Goal: Find specific page/section: Find specific page/section

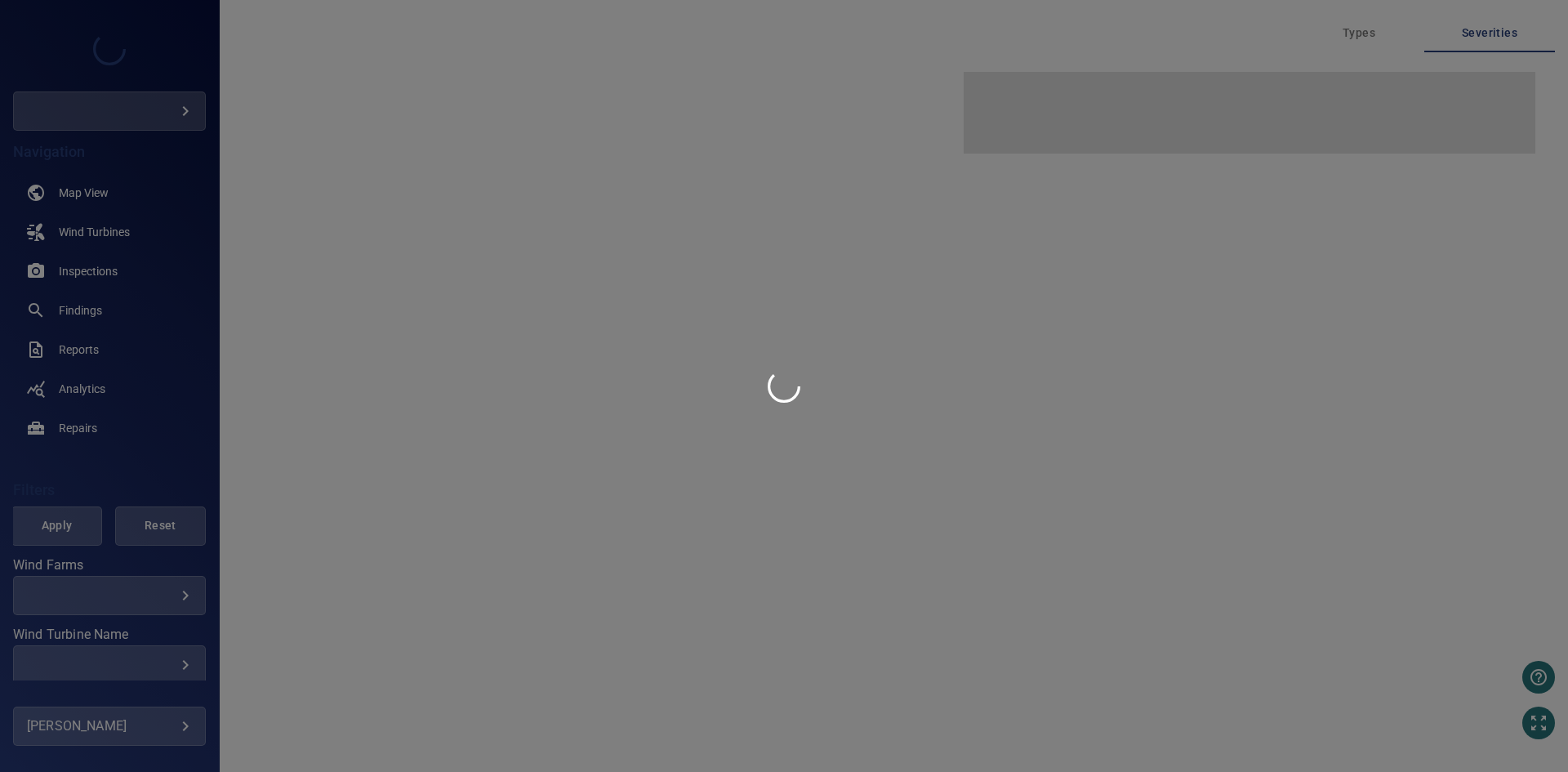
type input "****"
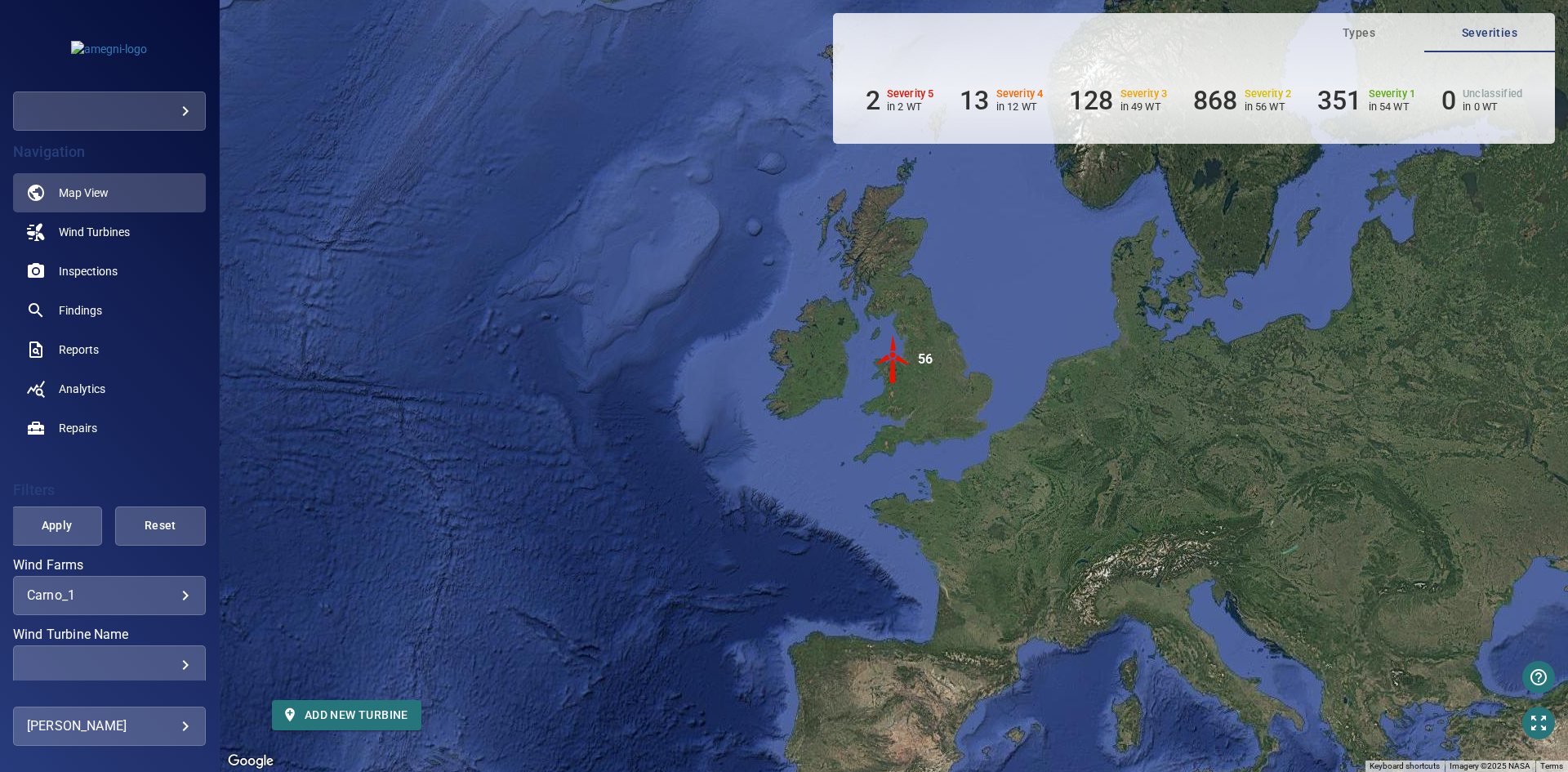
click at [172, 661] on div "​" at bounding box center [109, 664] width 165 height 16
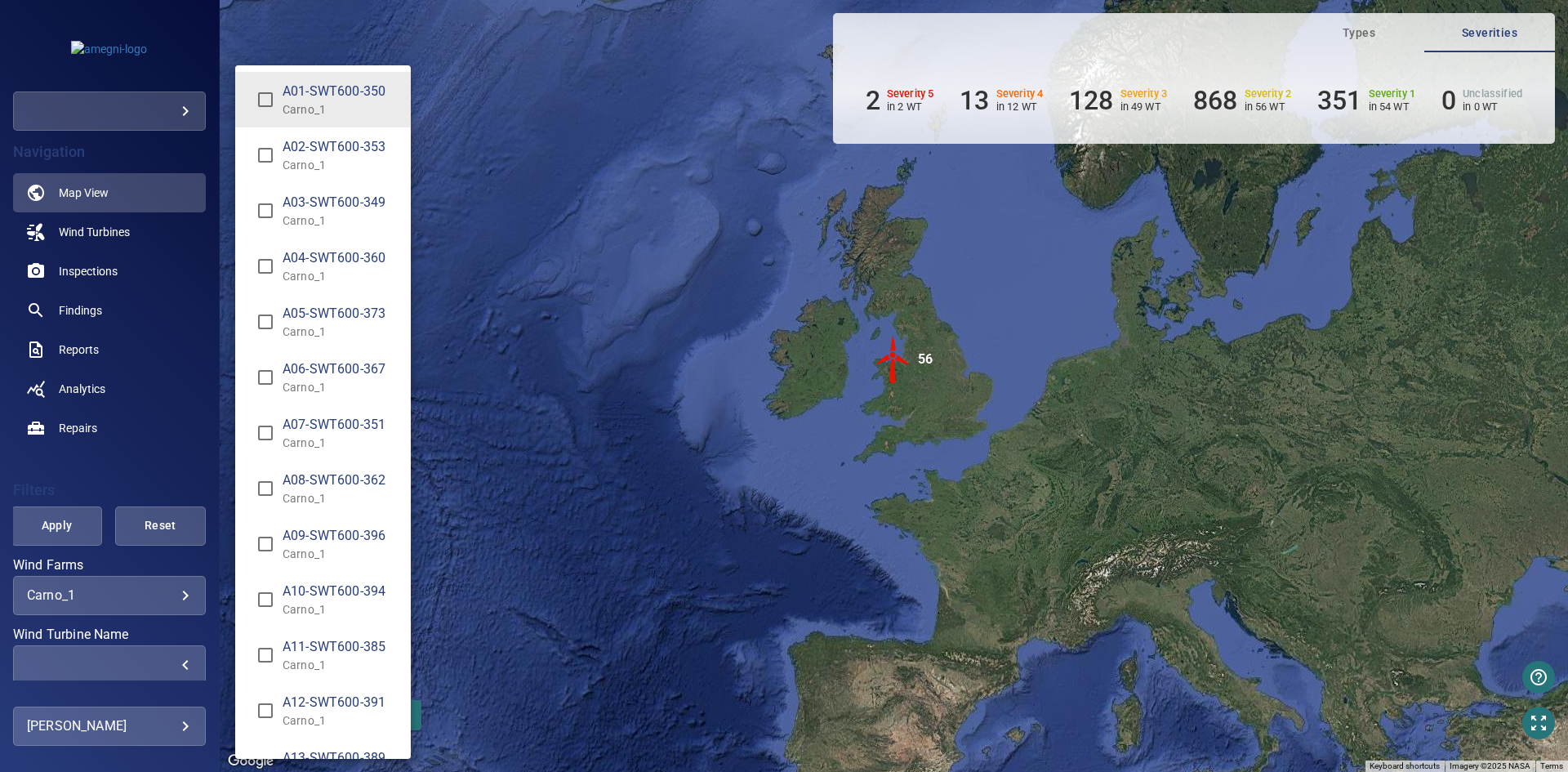
scroll to position [82, 0]
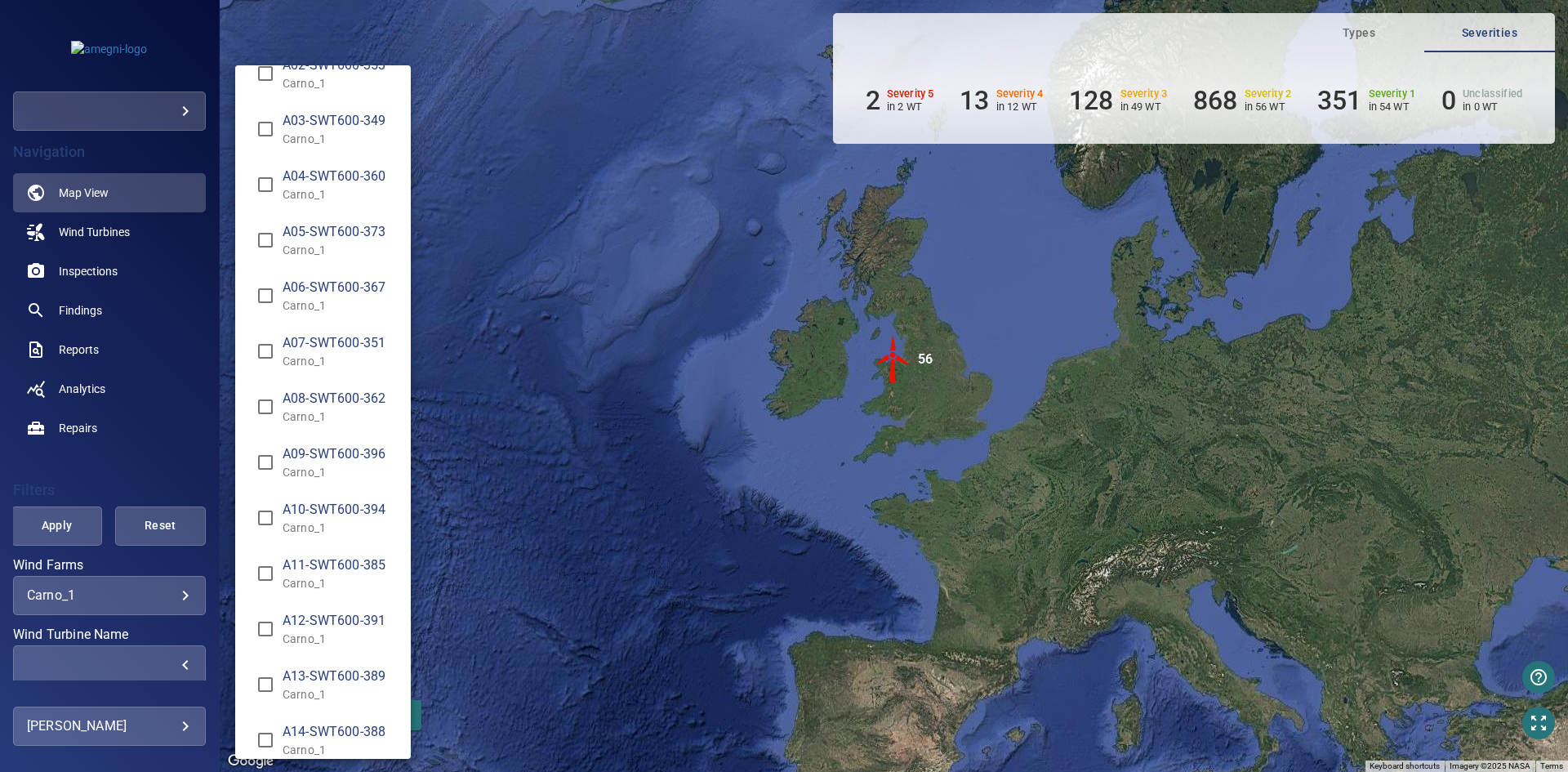
type input "**********"
click at [154, 469] on div "Wind Turbine Name" at bounding box center [784, 386] width 1568 height 772
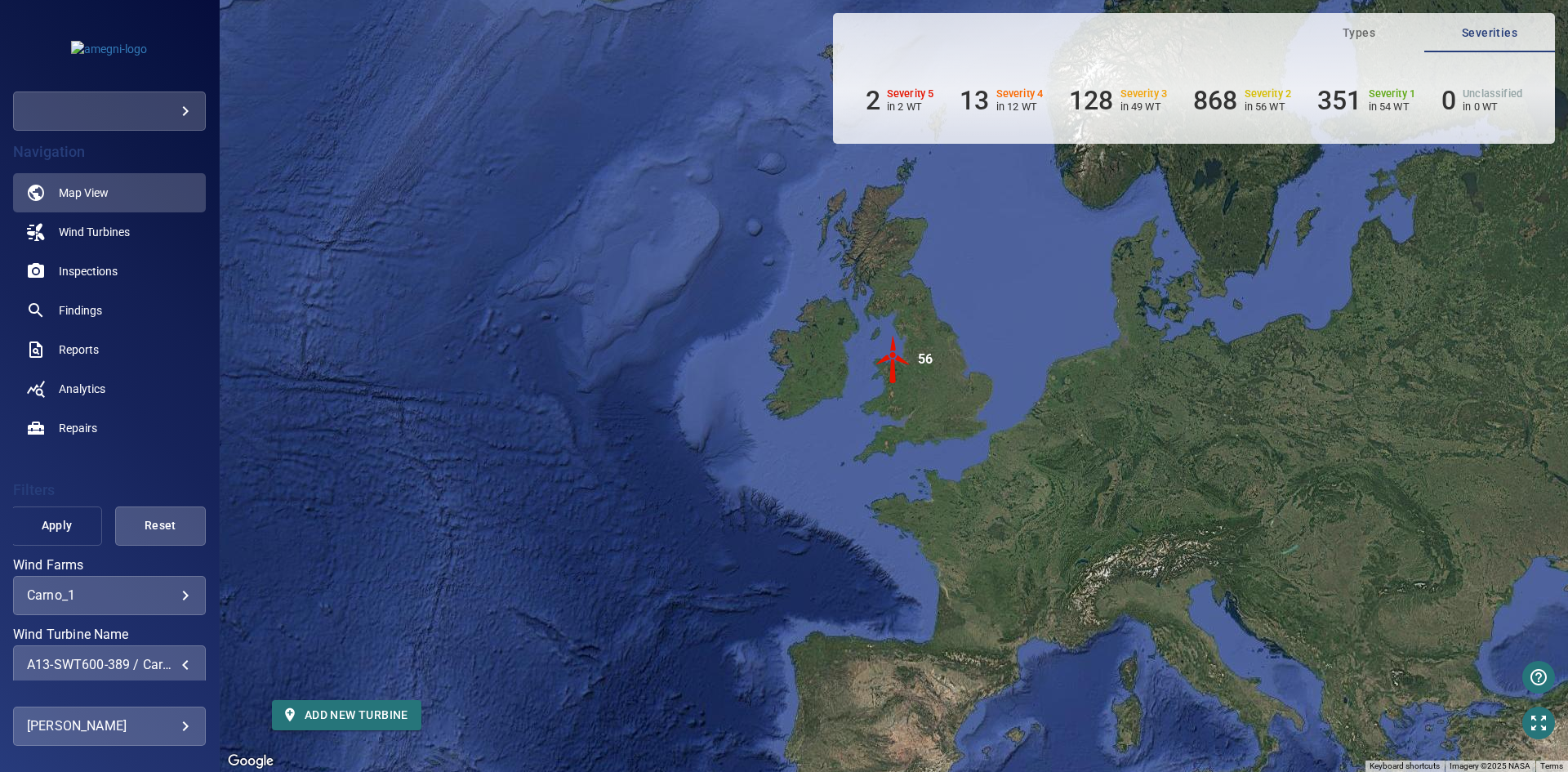
click at [62, 524] on span "Apply" at bounding box center [57, 525] width 50 height 20
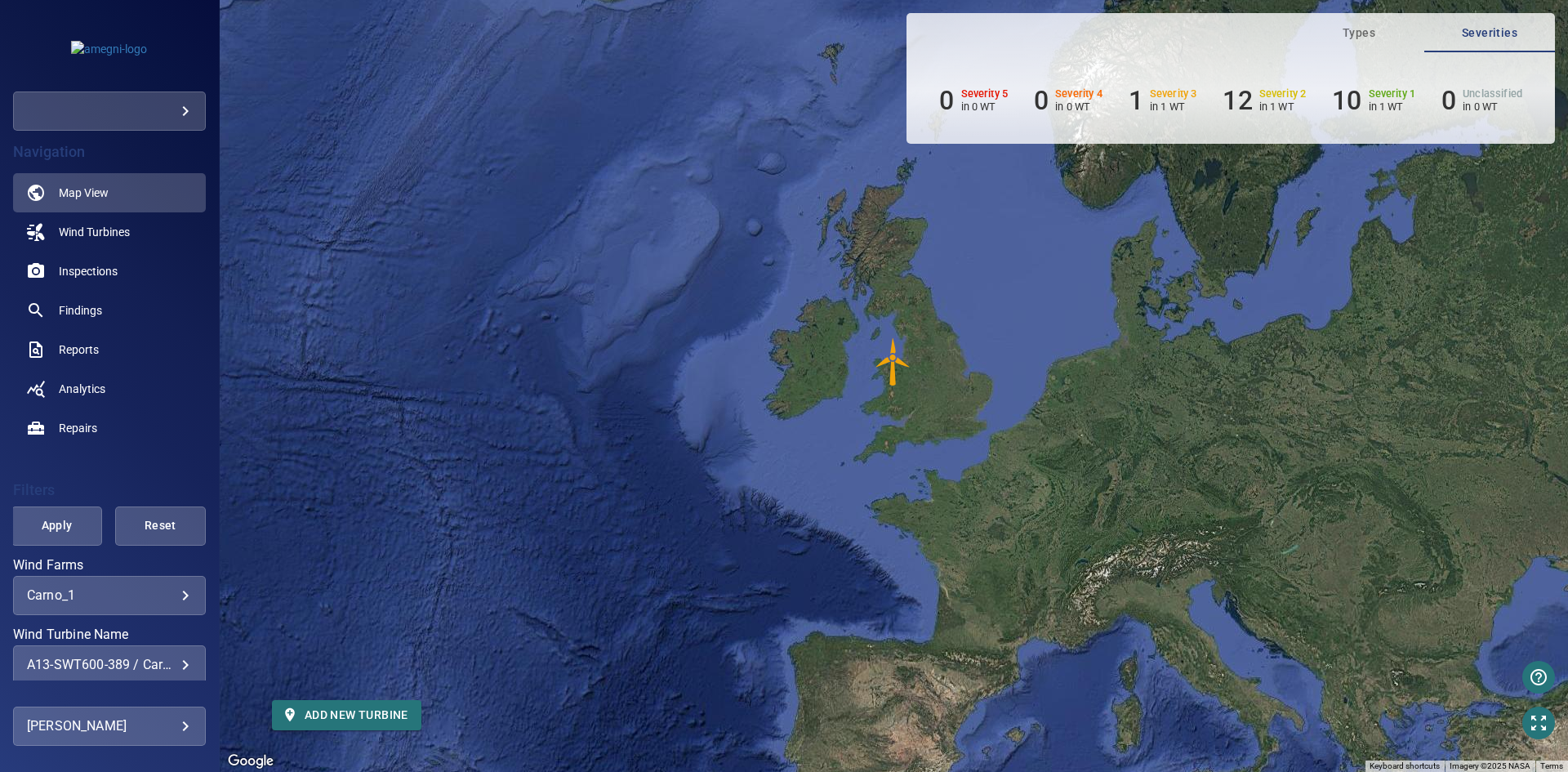
click at [885, 362] on img "A13-SWT600-389" at bounding box center [893, 361] width 49 height 49
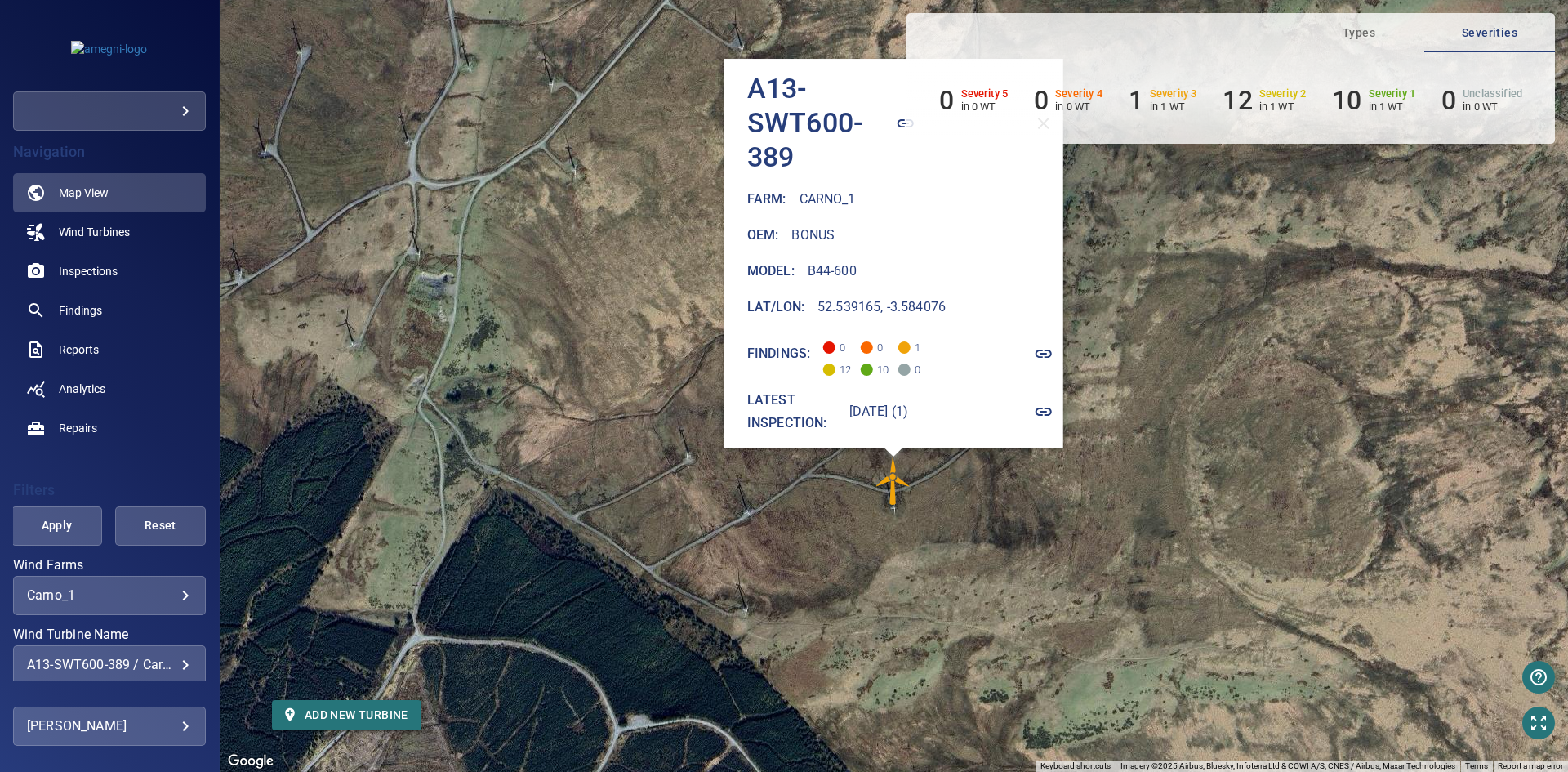
click at [1041, 403] on icon "button" at bounding box center [1043, 411] width 19 height 19
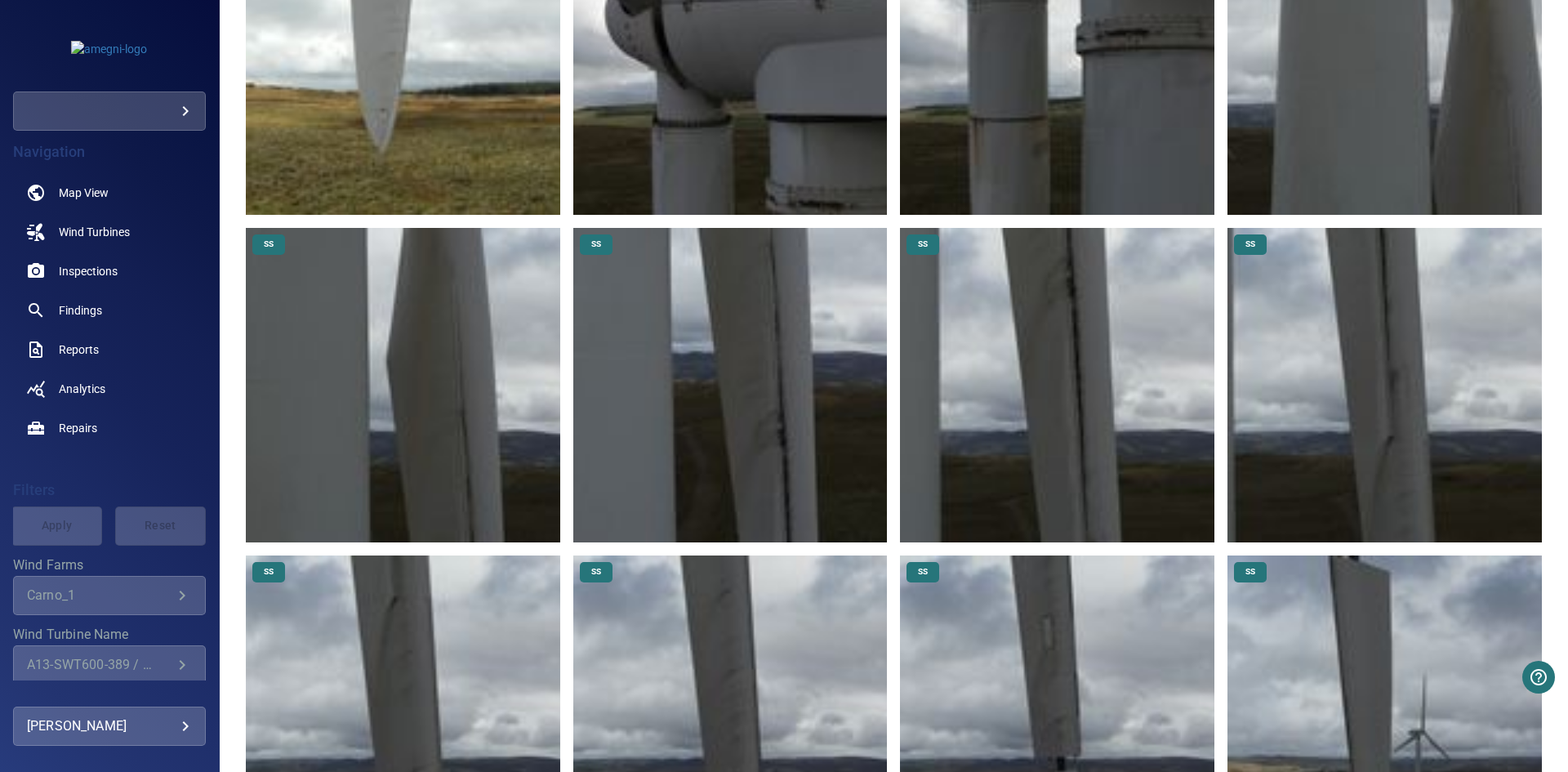
scroll to position [10263, 0]
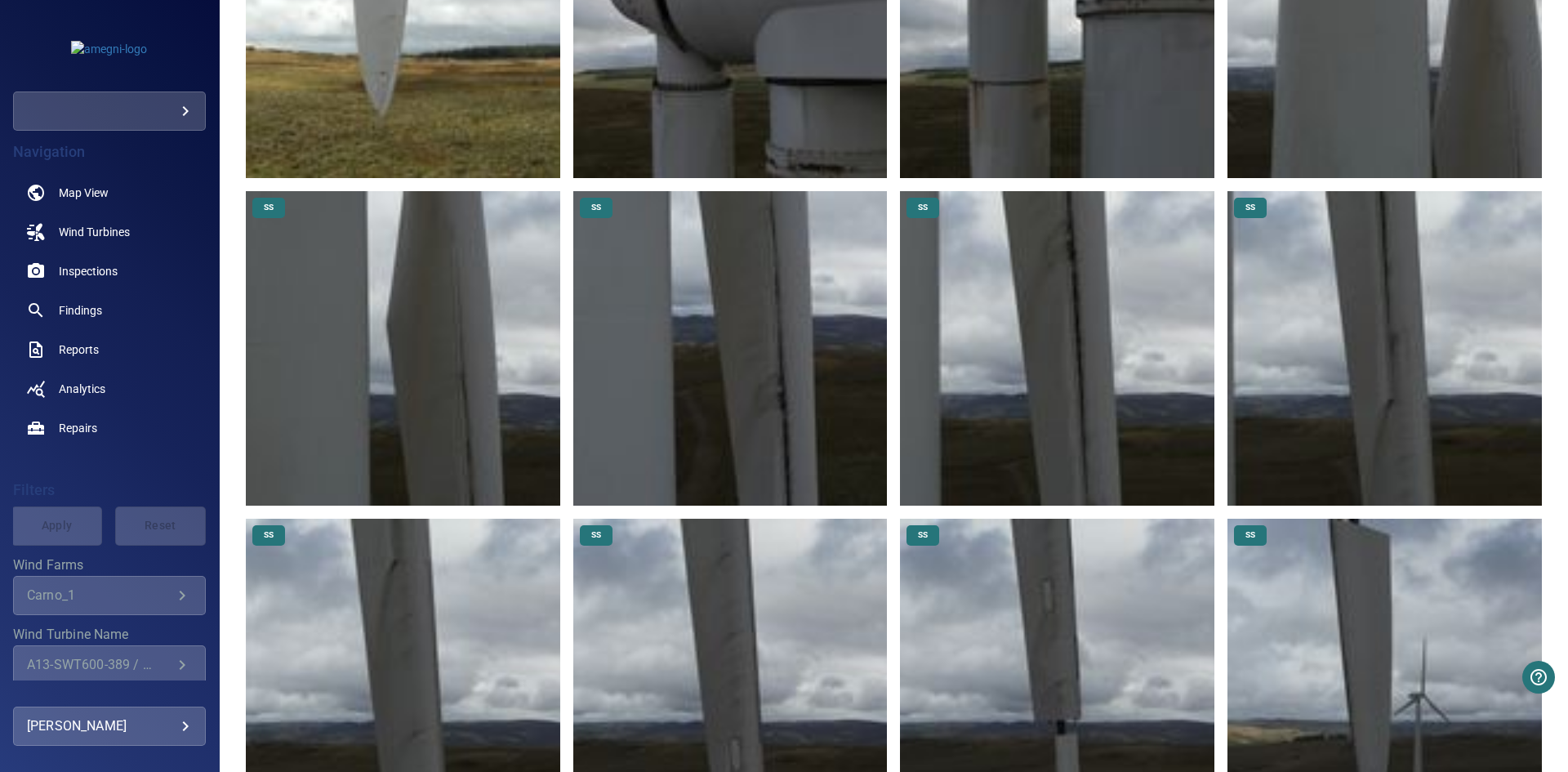
drag, startPoint x: 95, startPoint y: 484, endPoint x: 89, endPoint y: 474, distance: 11.7
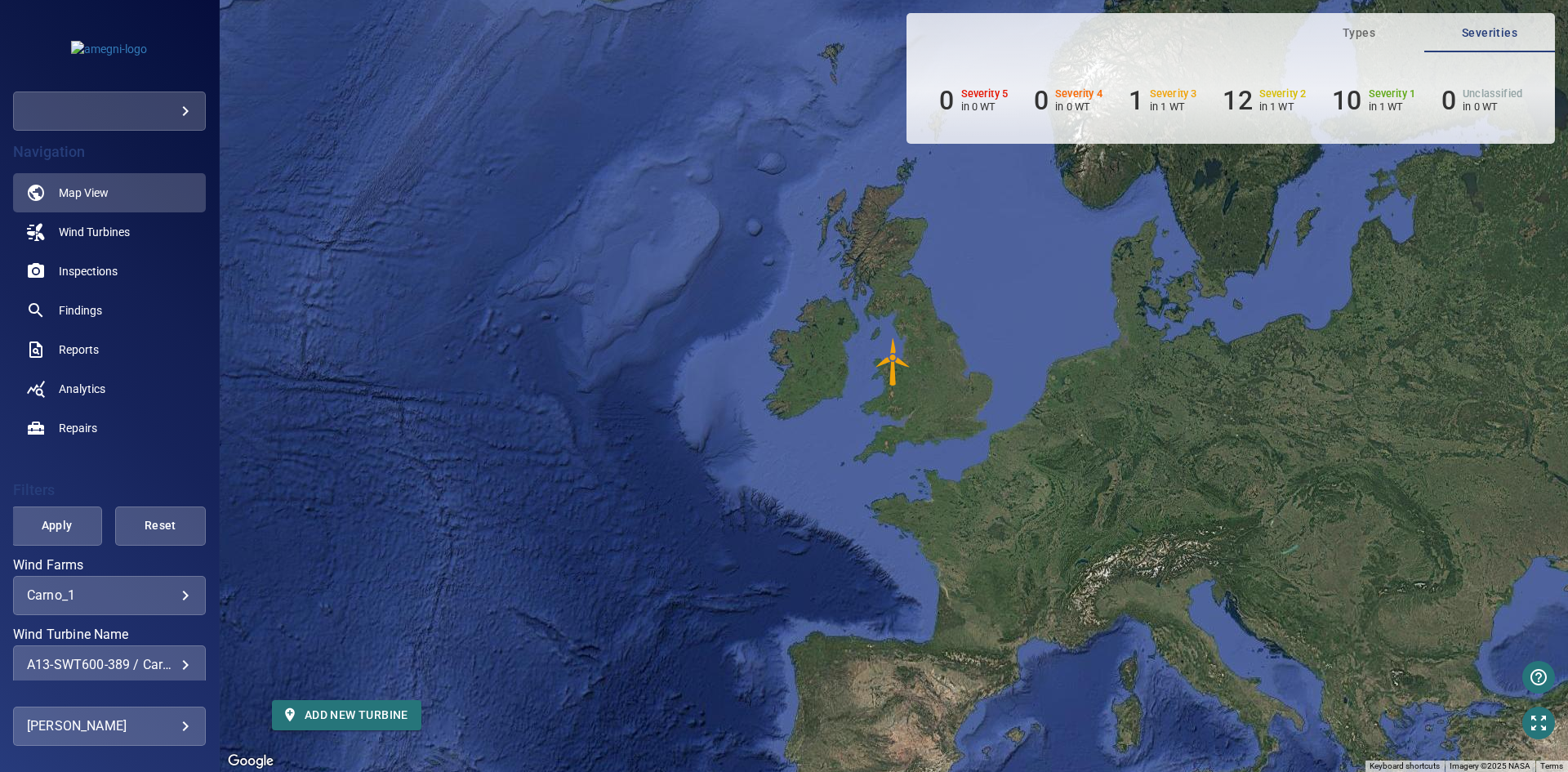
click at [174, 673] on div at bounding box center [784, 386] width 1568 height 772
click at [173, 667] on div "A13-SWT600-389 / Carno_1" at bounding box center [109, 664] width 165 height 16
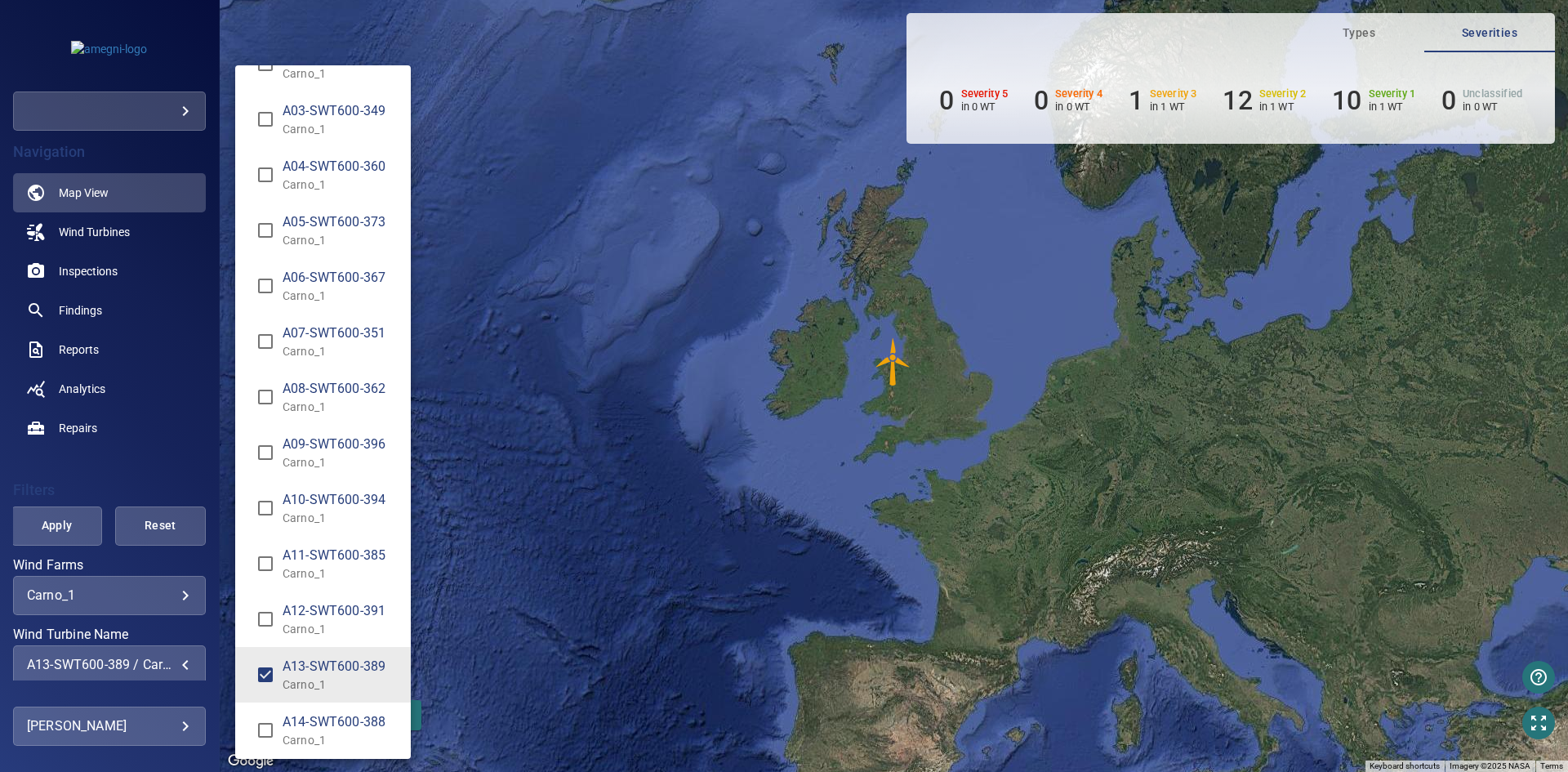
scroll to position [117, 0]
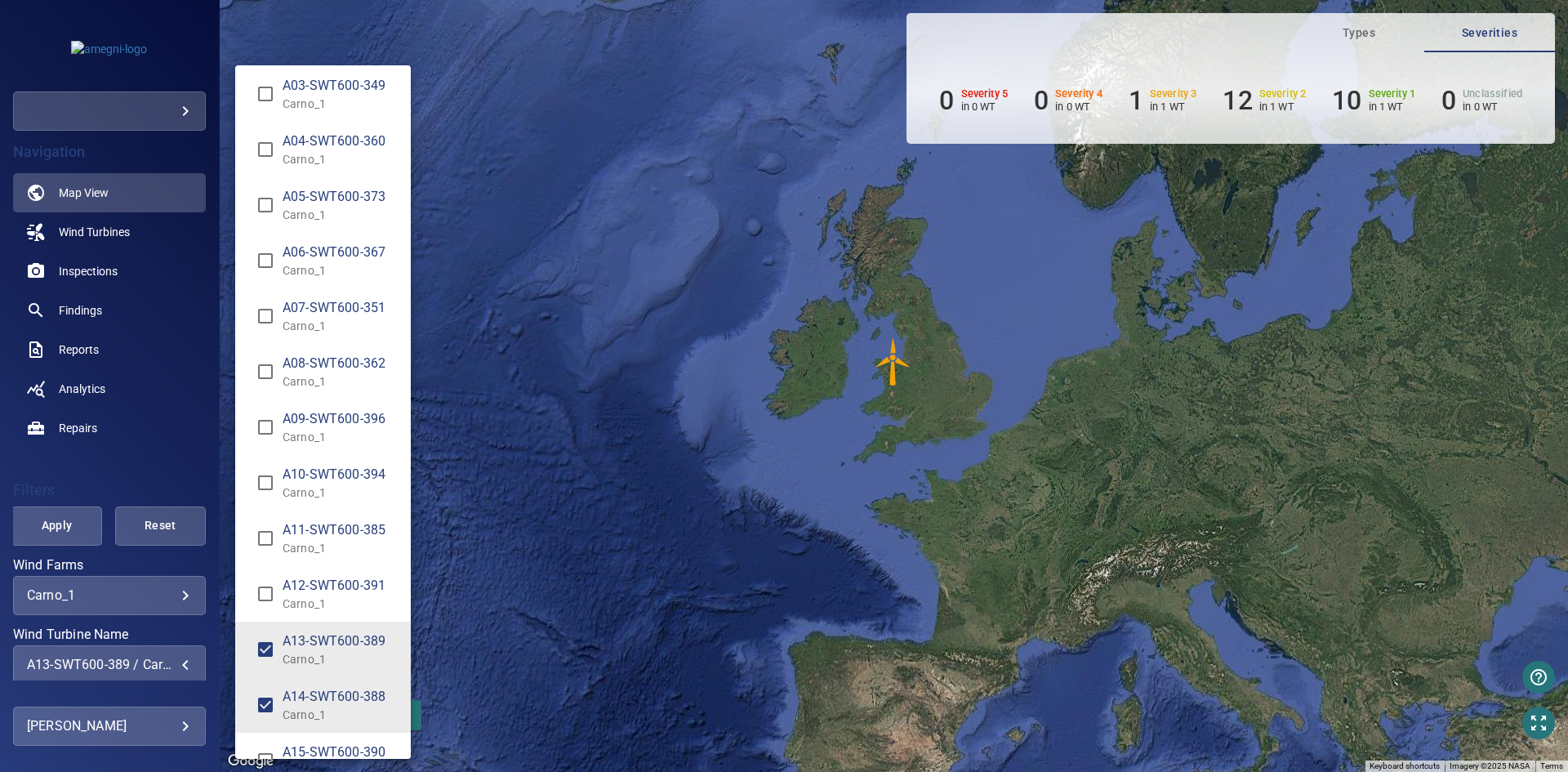
type input "**********"
click at [49, 523] on div "Wind Turbine Name" at bounding box center [784, 386] width 1568 height 772
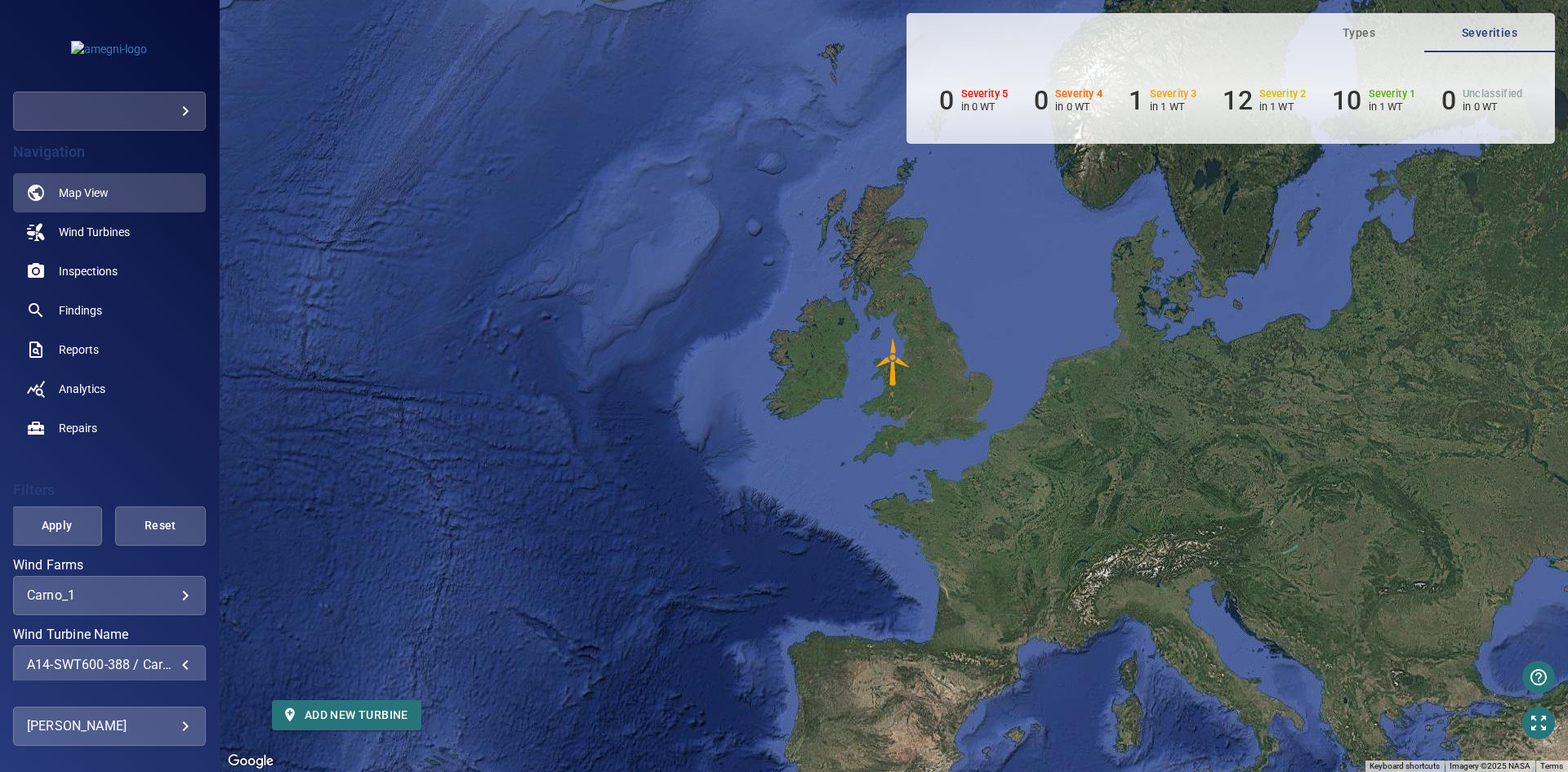
click at [56, 521] on span "Apply" at bounding box center [57, 525] width 50 height 20
click at [894, 363] on img "A14-SWT600-388" at bounding box center [893, 361] width 49 height 49
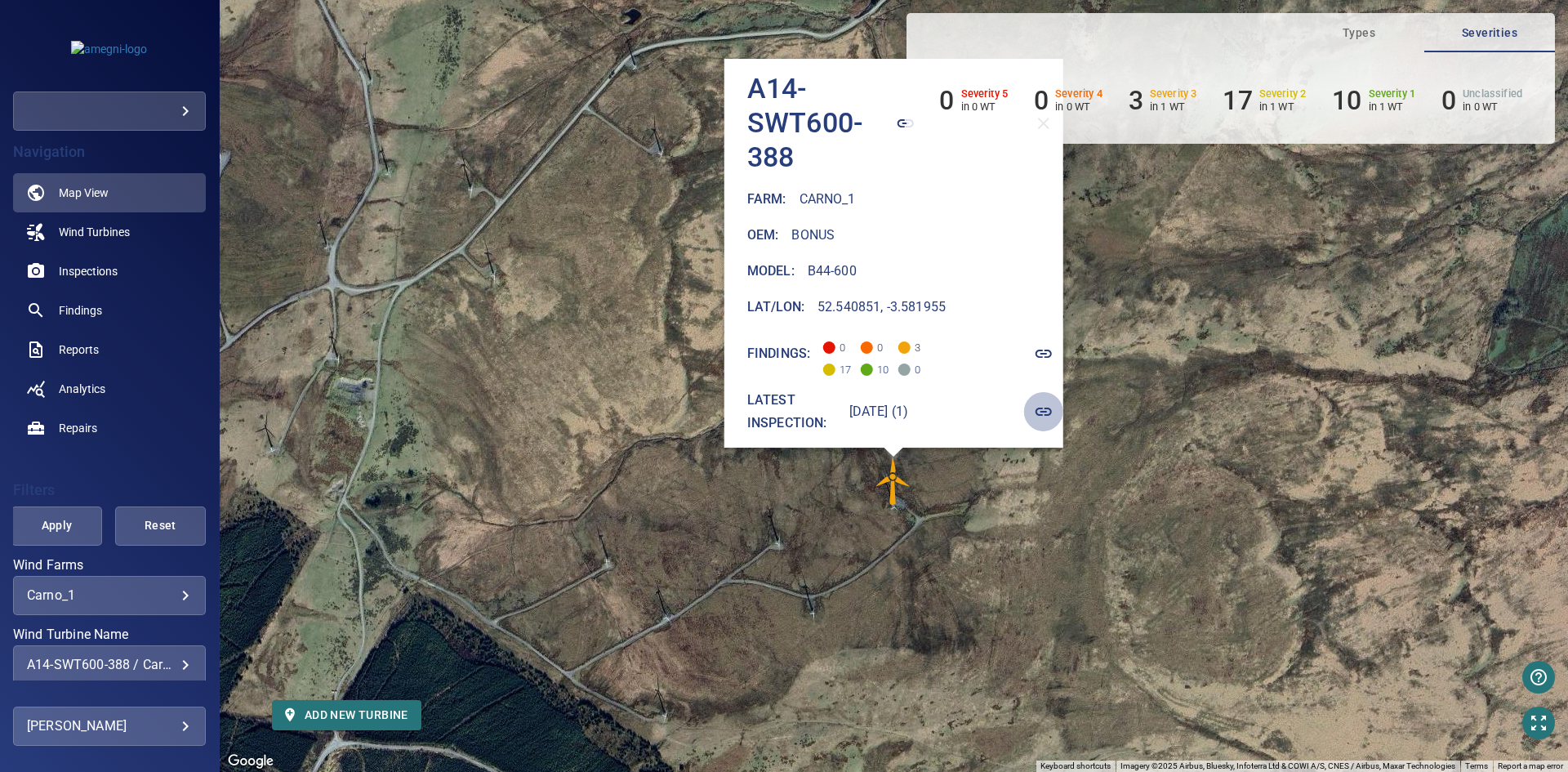
click at [1024, 400] on button "button" at bounding box center [1043, 411] width 40 height 40
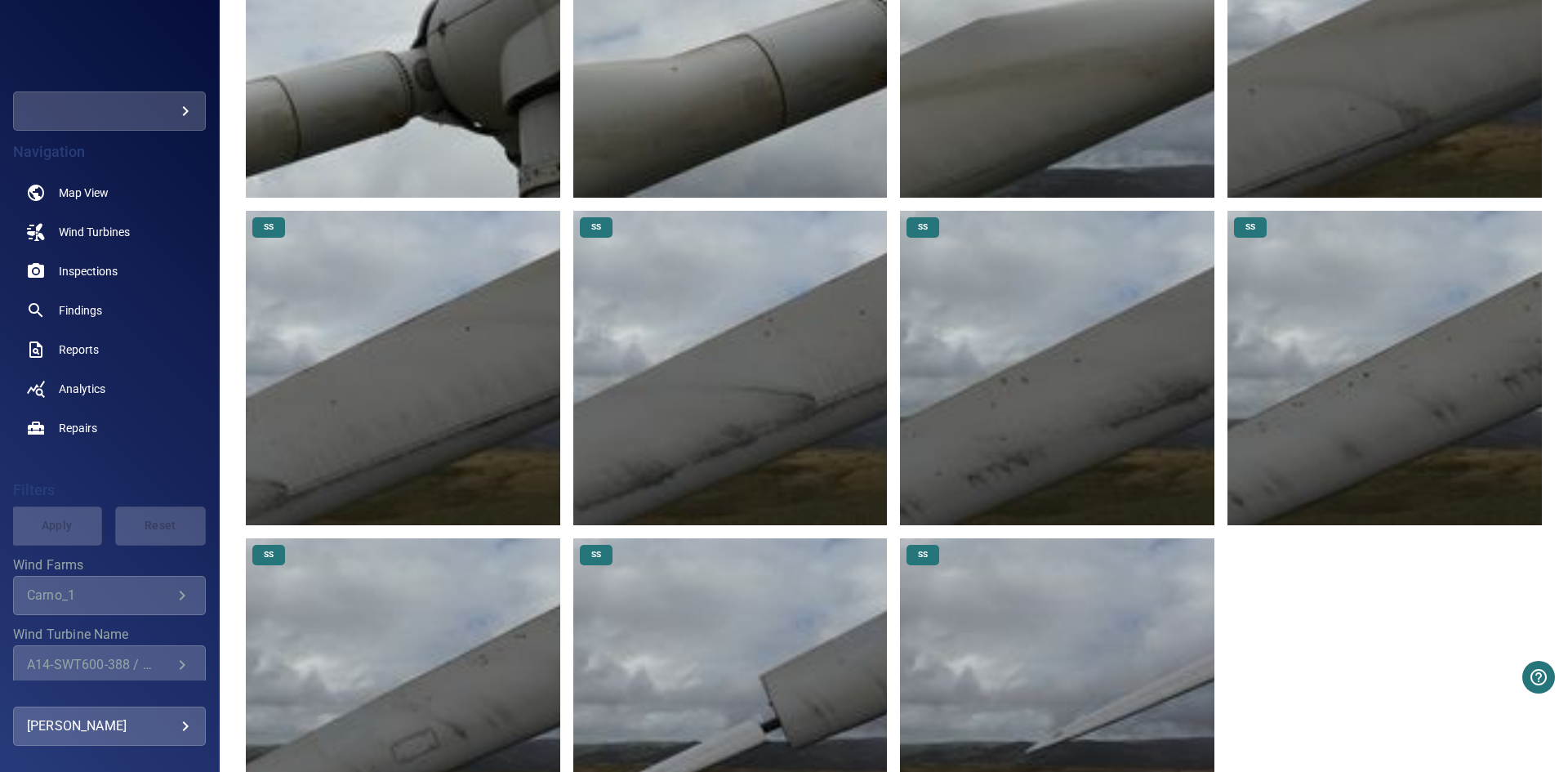
scroll to position [10263, 0]
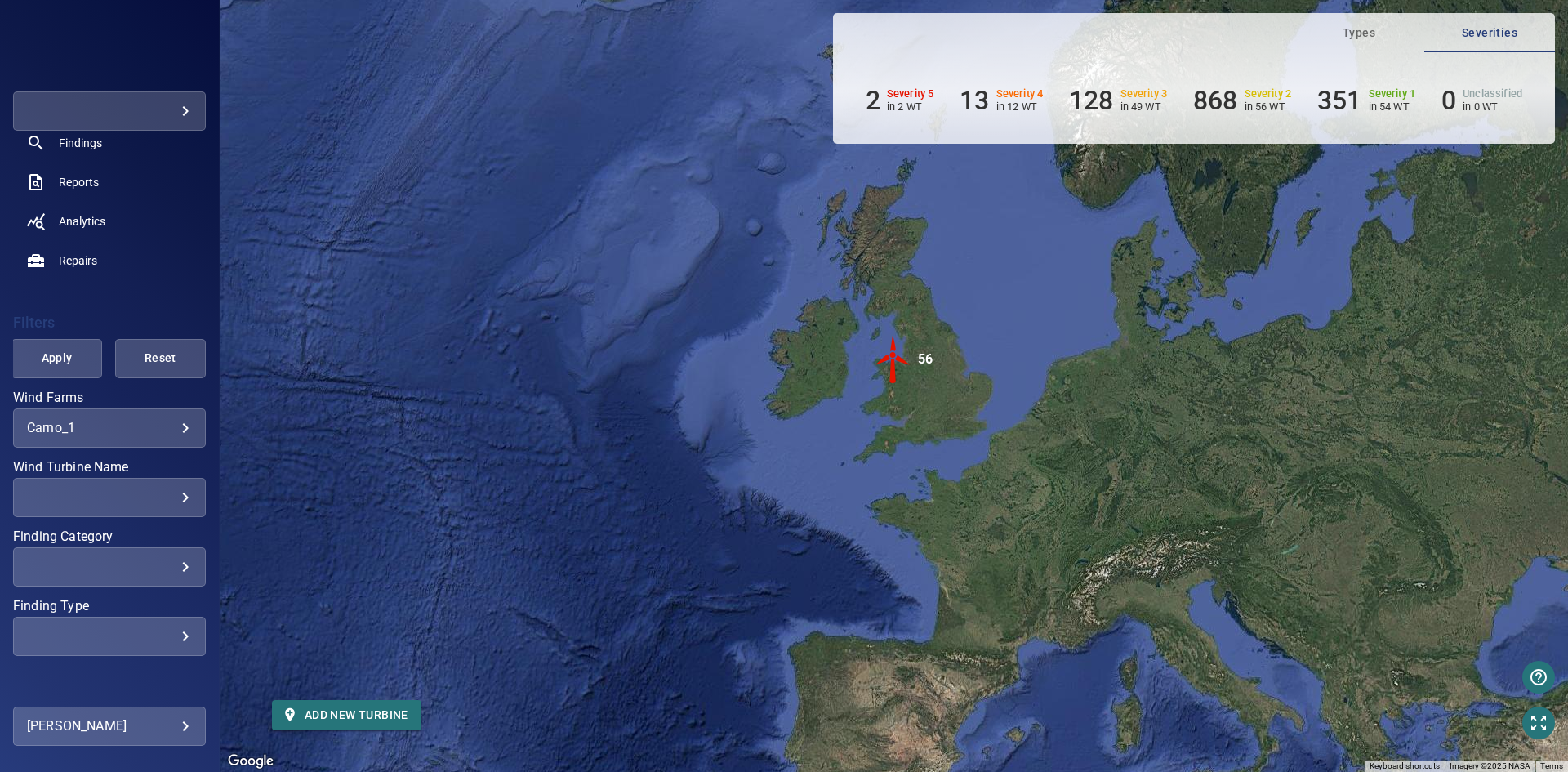
scroll to position [210, 0]
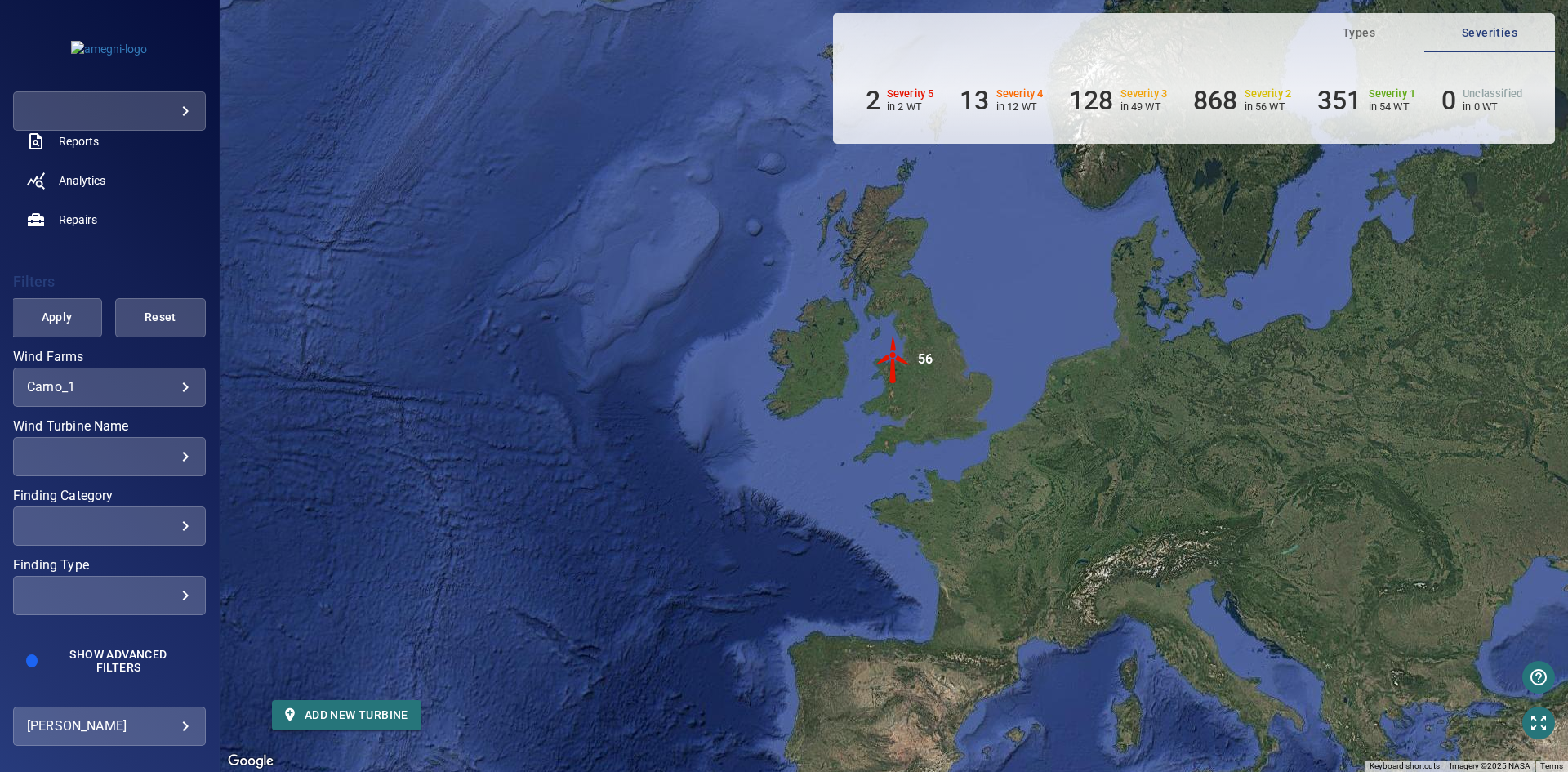
click at [159, 441] on div "​ ​" at bounding box center [109, 456] width 193 height 40
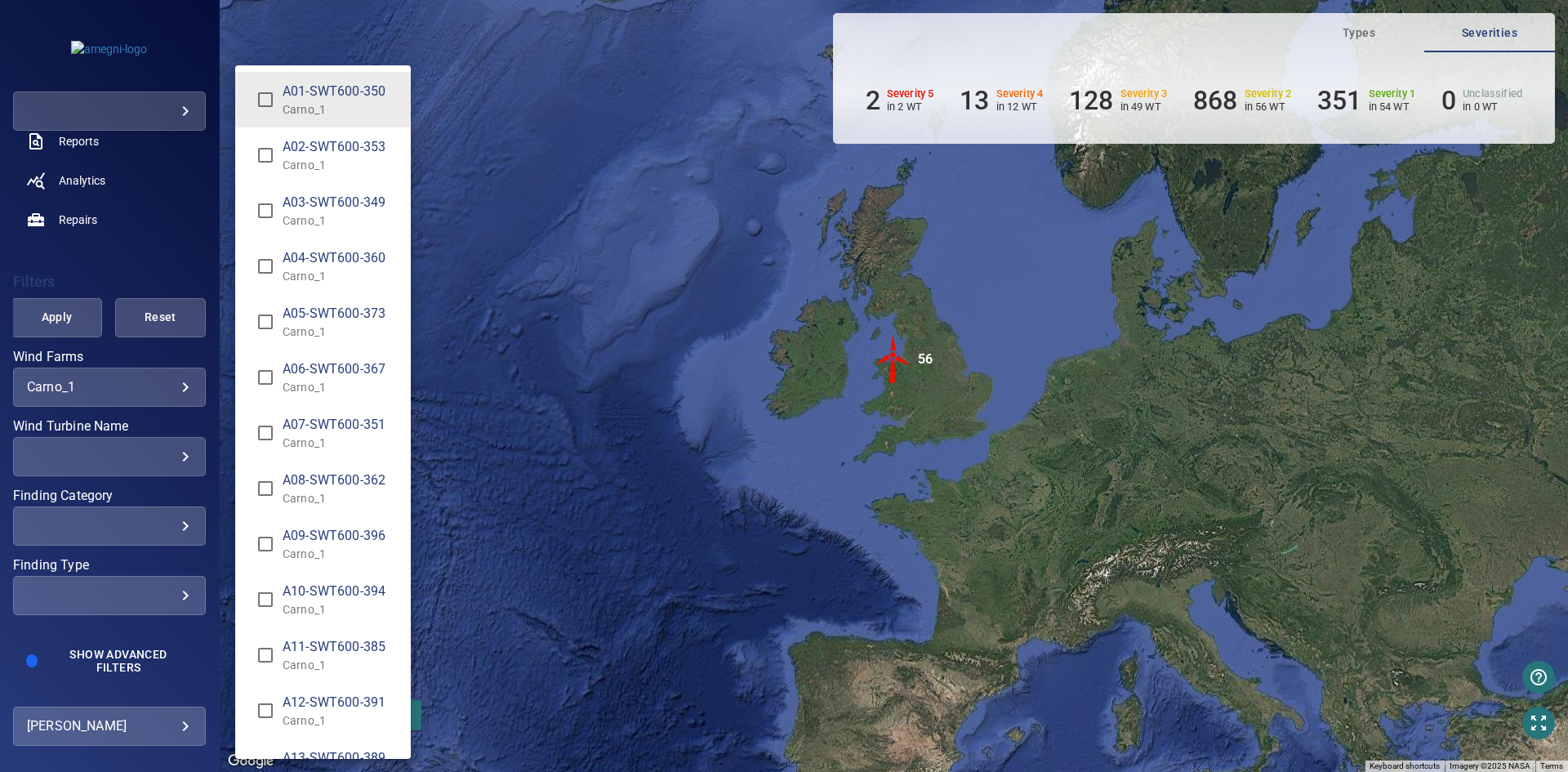
click at [162, 456] on div "Wind Turbine Name" at bounding box center [784, 386] width 1568 height 772
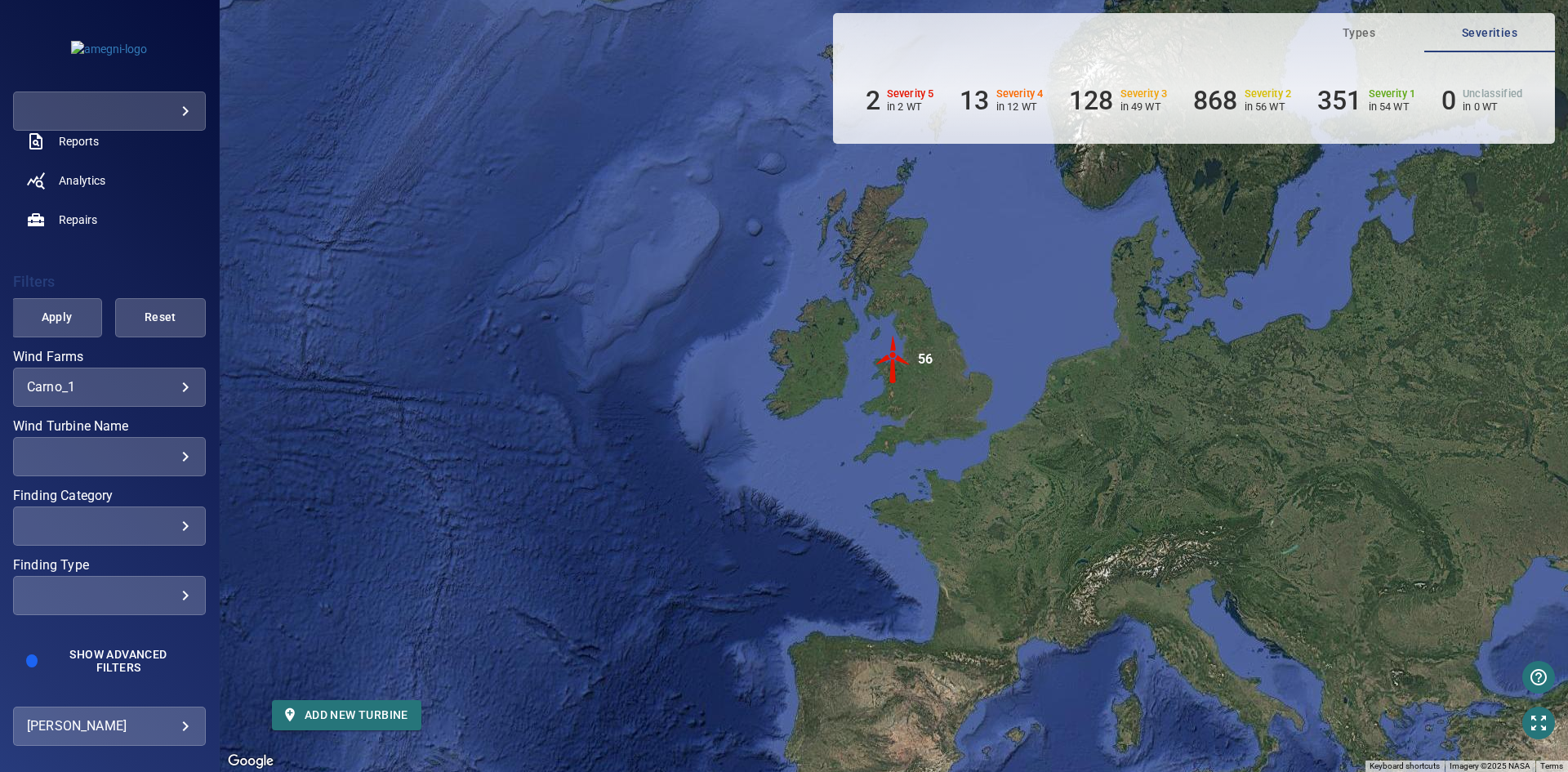
click at [181, 452] on div "​ ​" at bounding box center [109, 456] width 193 height 40
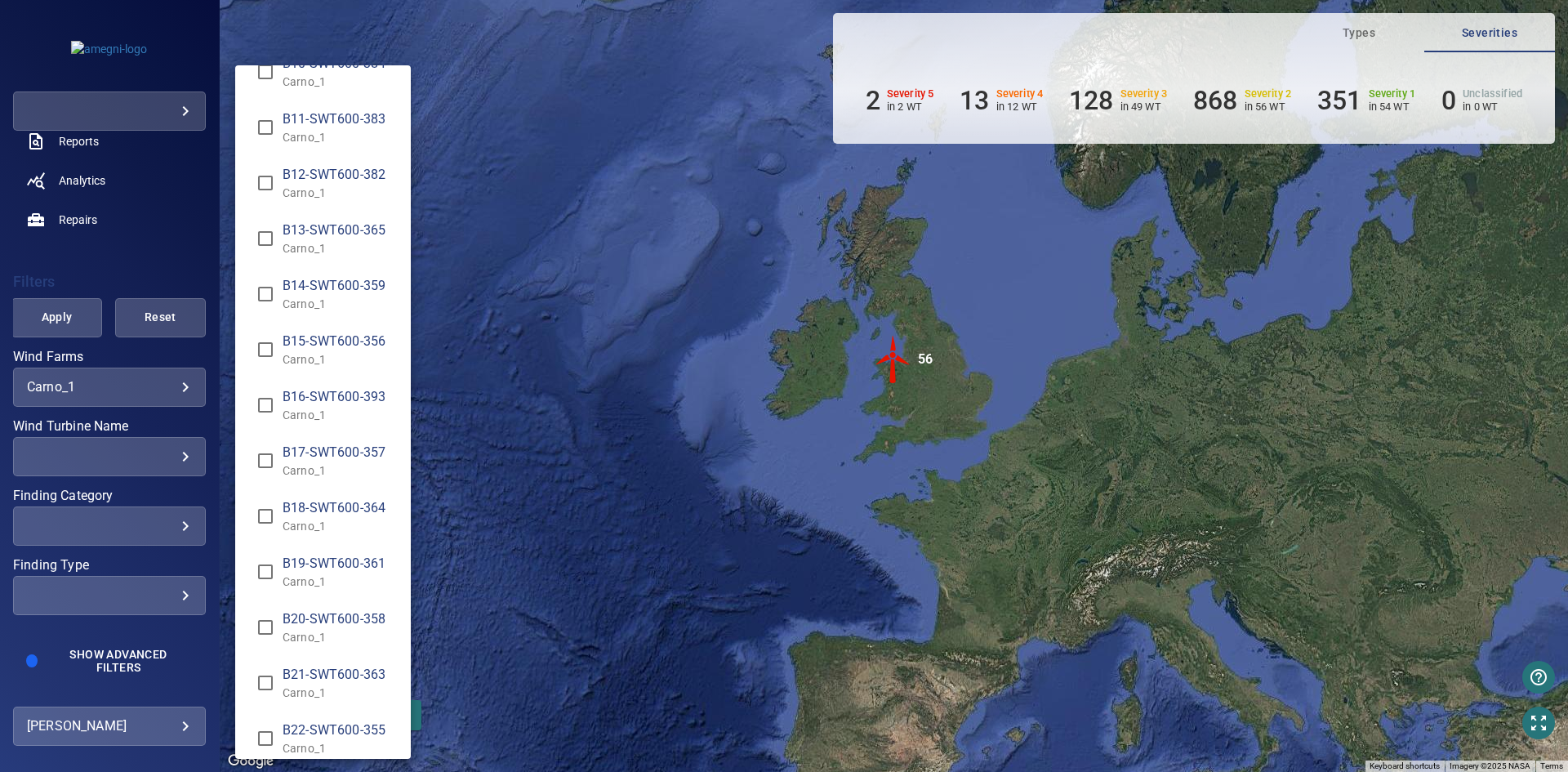
scroll to position [2123, 0]
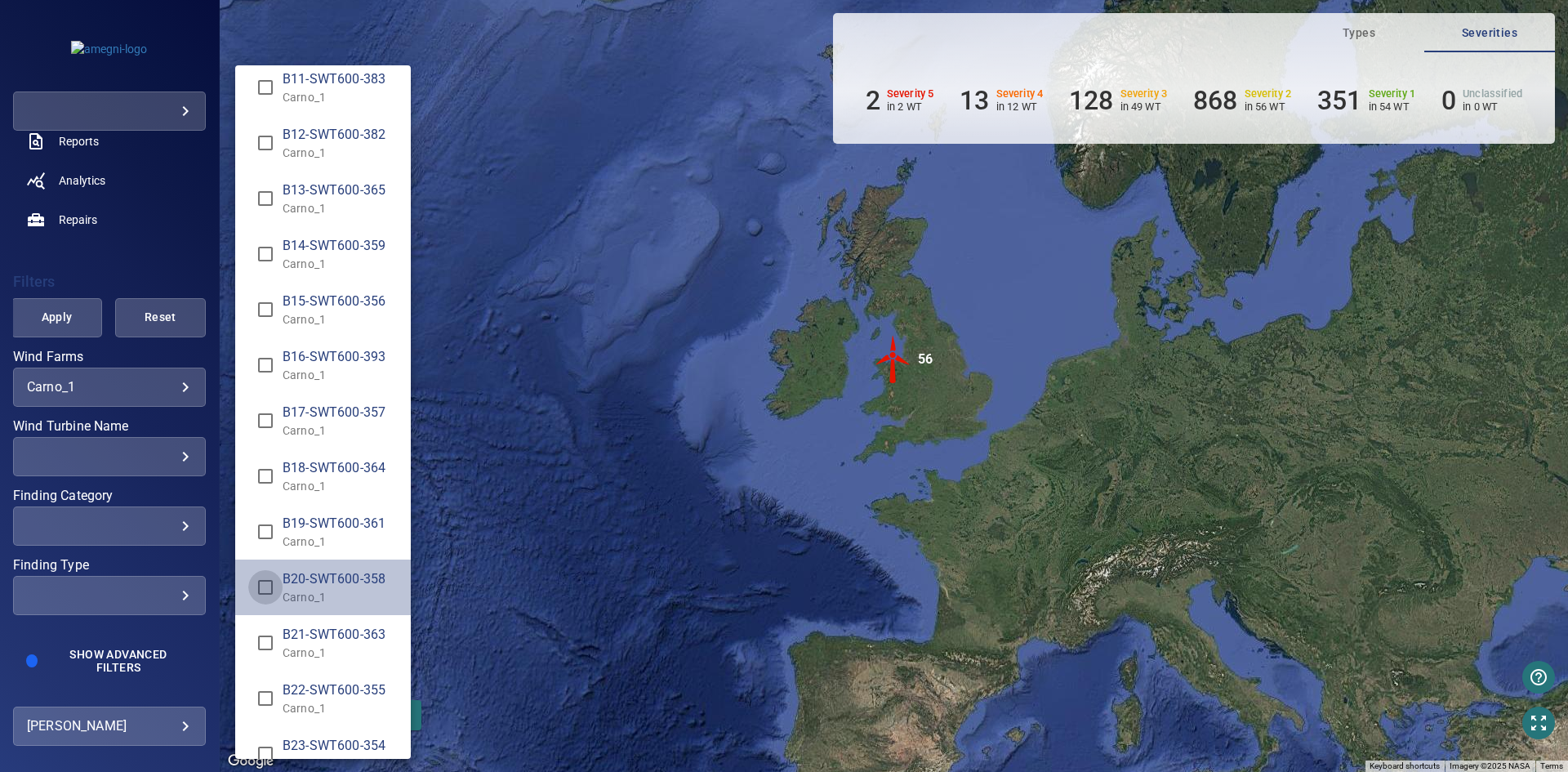
type input "**********"
click at [32, 314] on div "Wind Turbine Name" at bounding box center [784, 386] width 1568 height 772
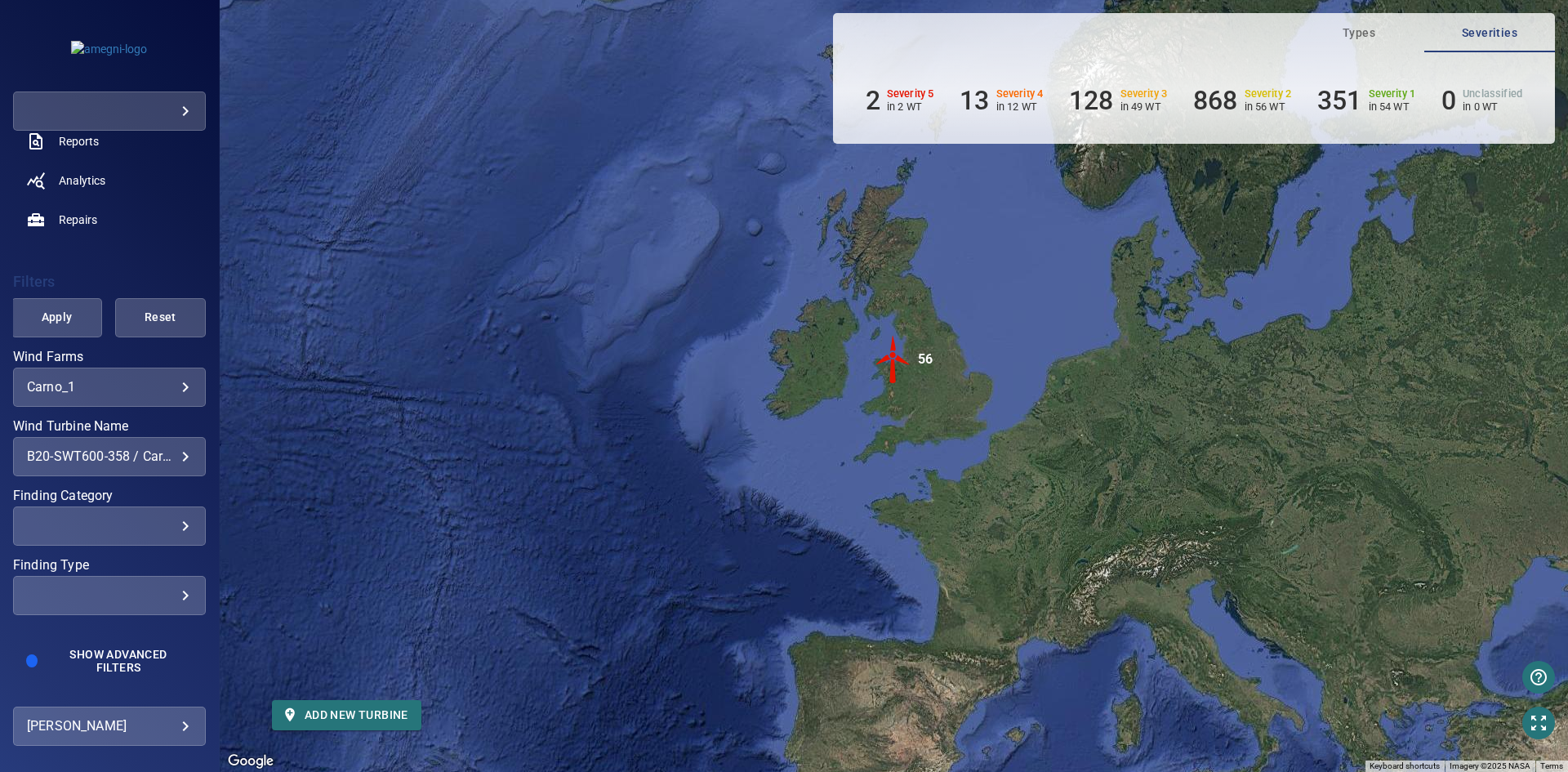
click at [53, 312] on span "Apply" at bounding box center [57, 317] width 50 height 20
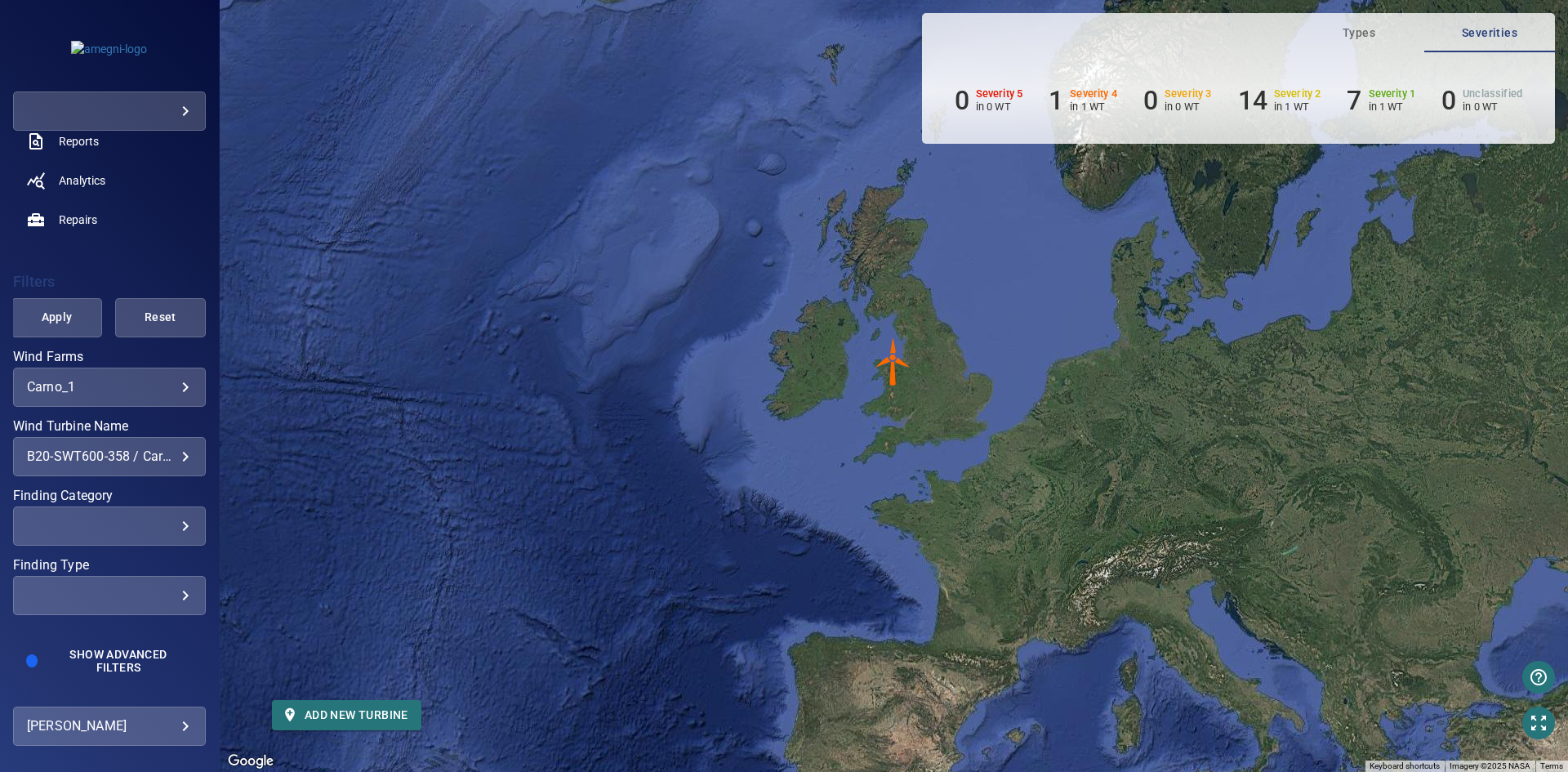
click at [892, 356] on img "B20-SWT600-358" at bounding box center [893, 361] width 49 height 49
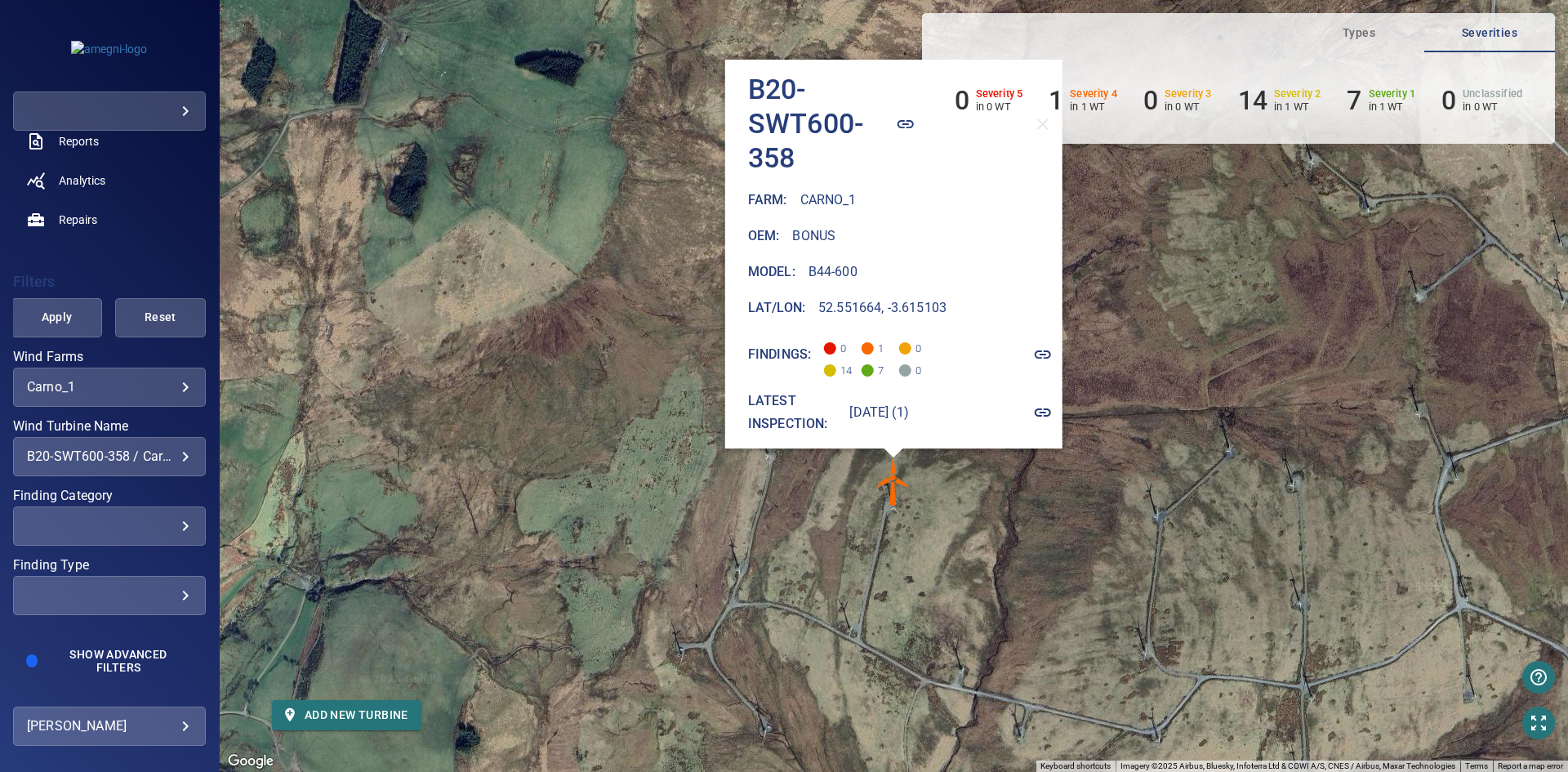
click at [1035, 408] on icon "button" at bounding box center [1043, 412] width 17 height 8
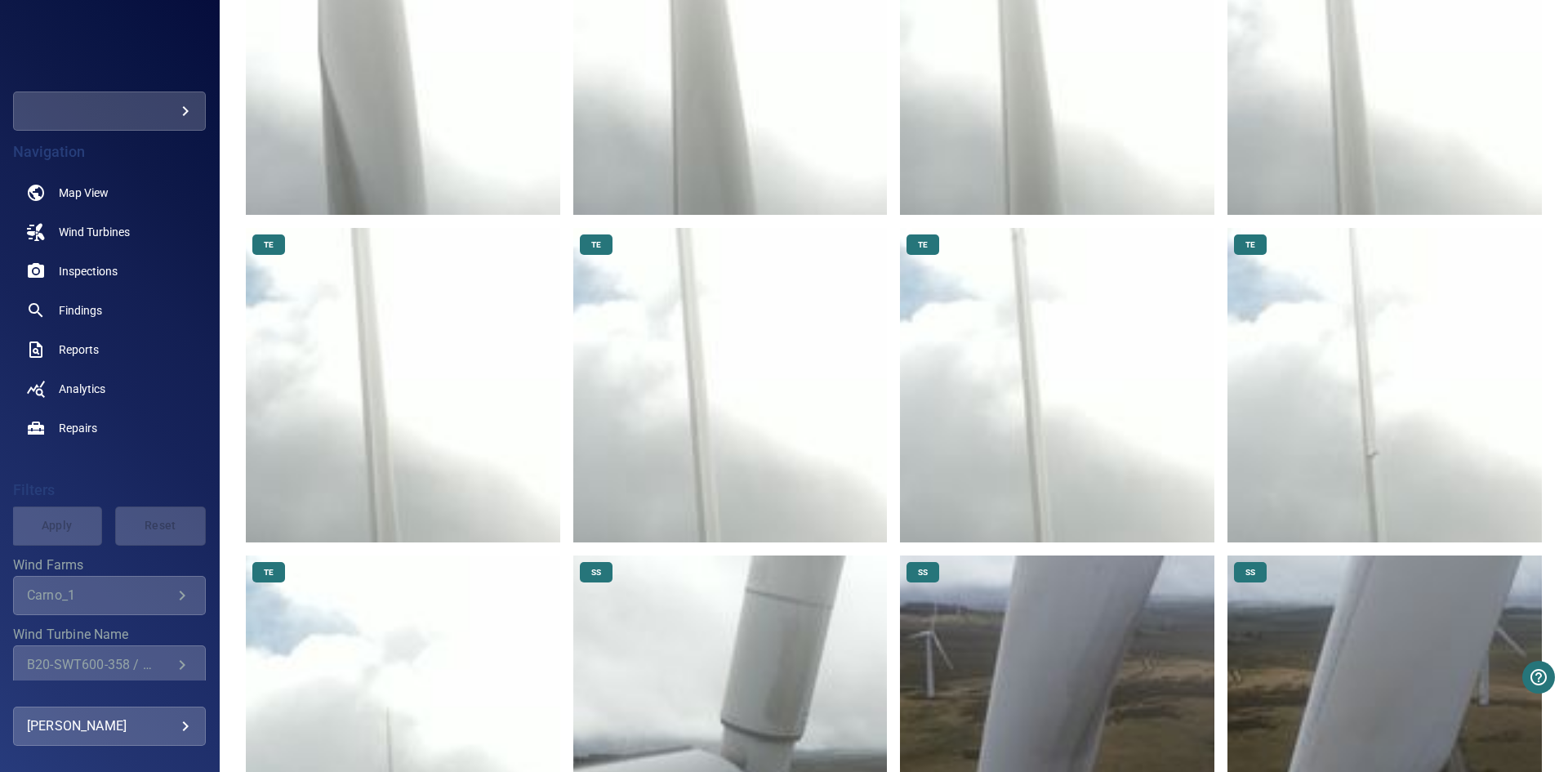
scroll to position [5878, 0]
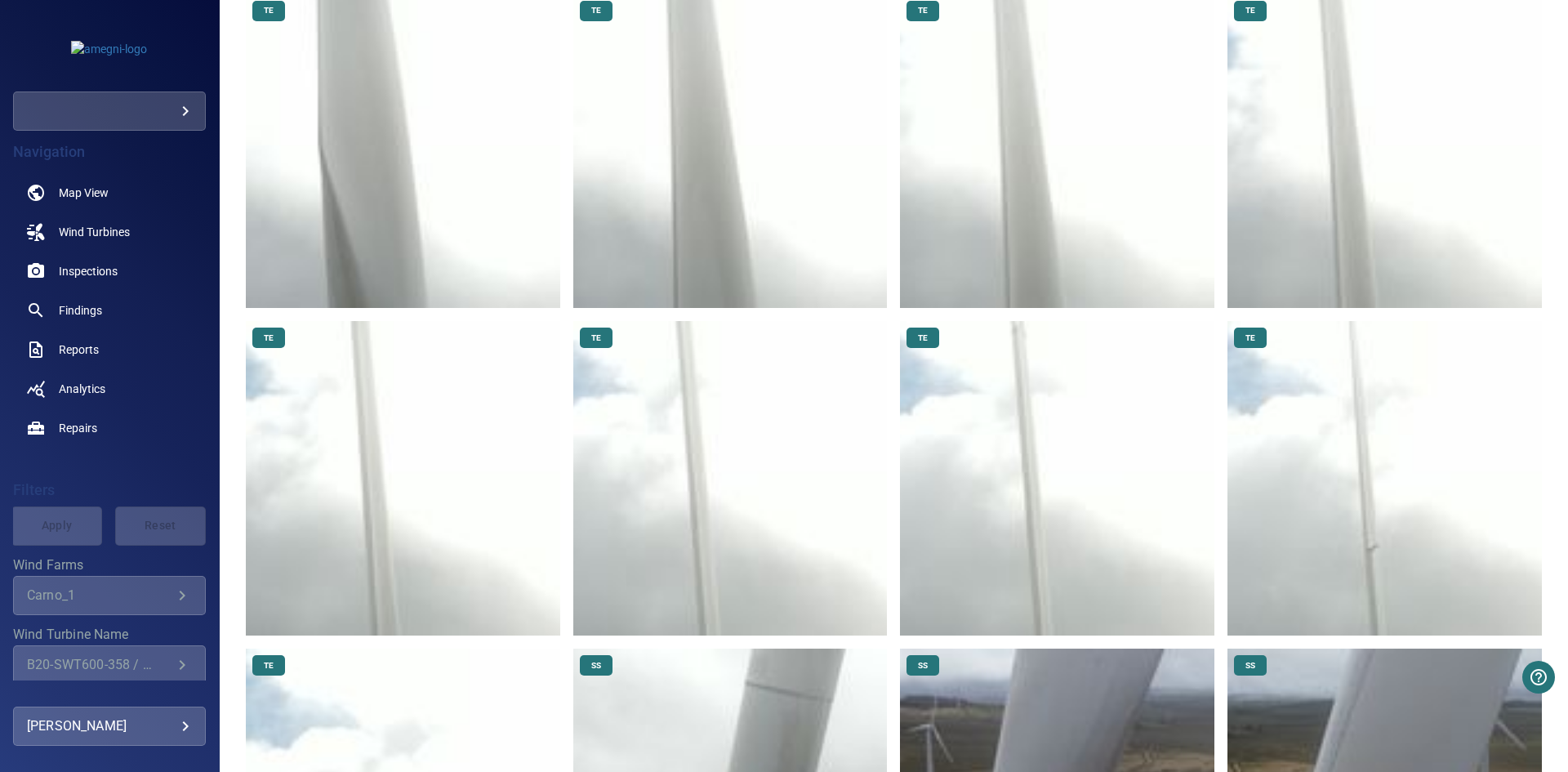
click at [1000, 405] on img at bounding box center [1057, 477] width 314 height 314
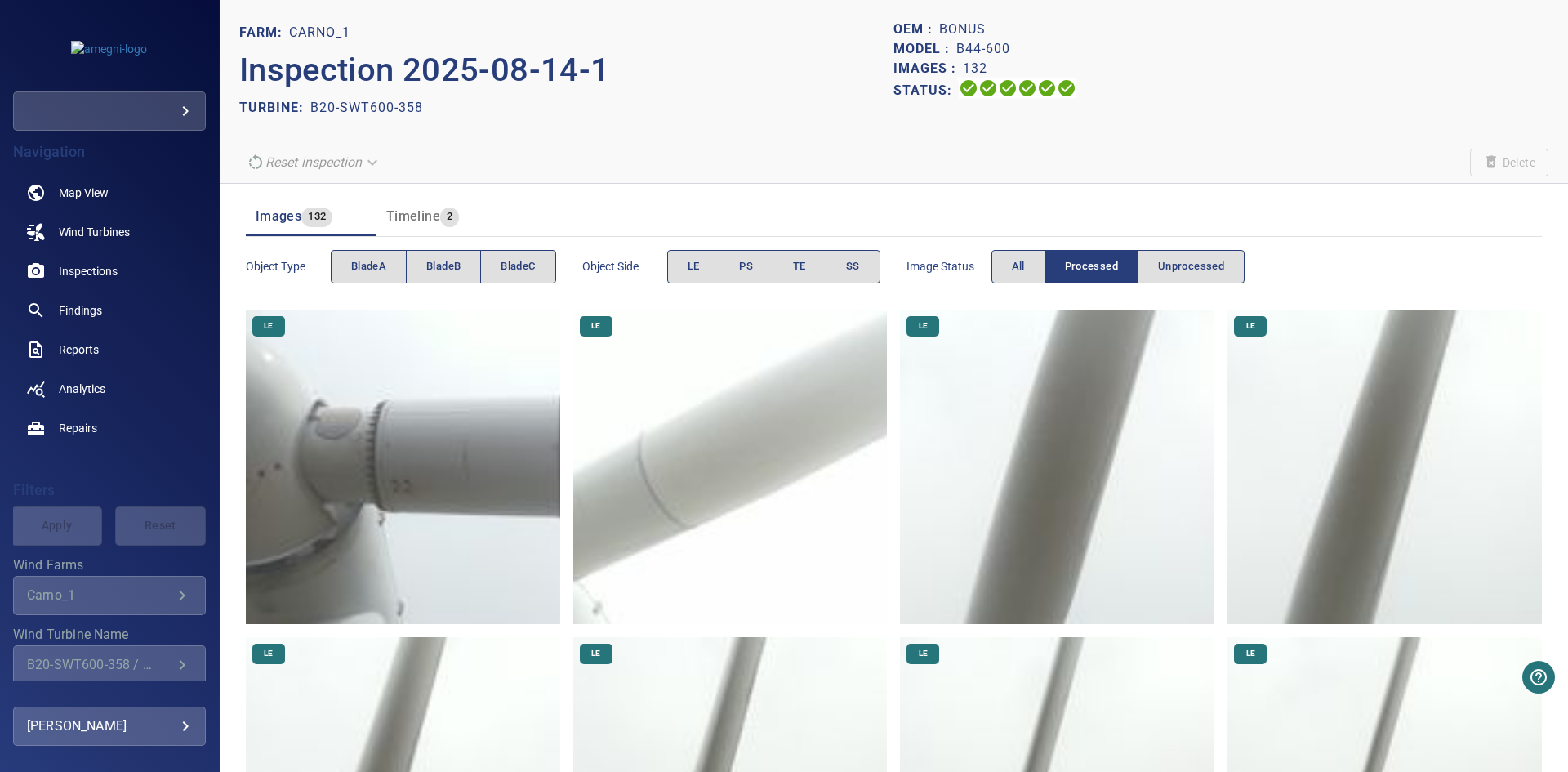
click at [722, 97] on div "TURBINE: B20-SWT600-358" at bounding box center [567, 108] width 655 height 26
